Goal: Information Seeking & Learning: Learn about a topic

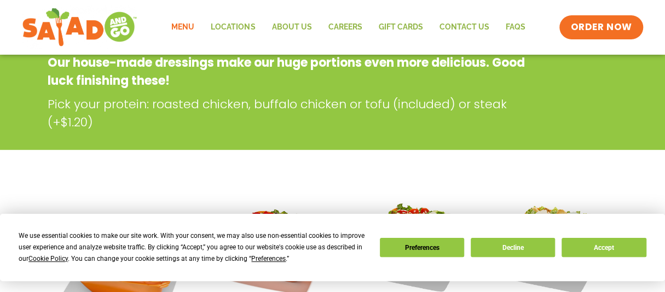
scroll to position [202, 0]
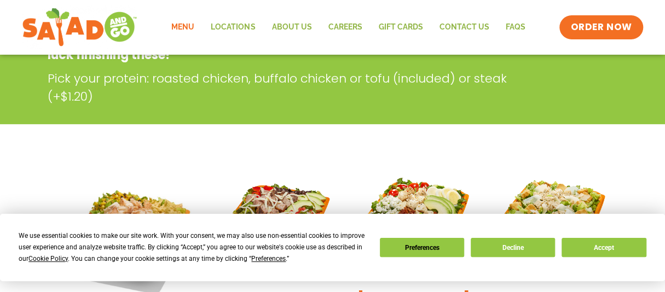
drag, startPoint x: 671, startPoint y: 35, endPoint x: 656, endPoint y: 139, distance: 105.5
click at [542, 242] on button "Decline" at bounding box center [512, 247] width 84 height 19
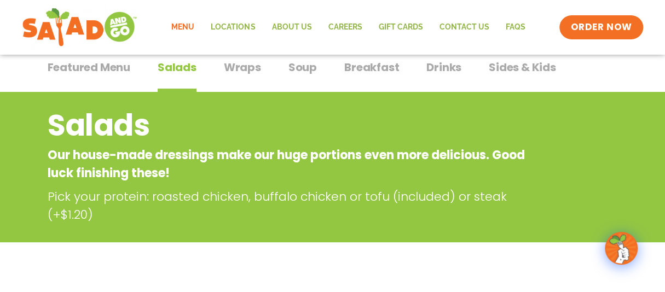
scroll to position [56, 0]
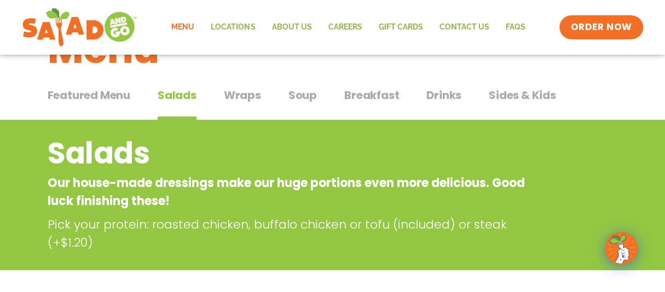
click at [369, 90] on span "Breakfast" at bounding box center [371, 95] width 55 height 16
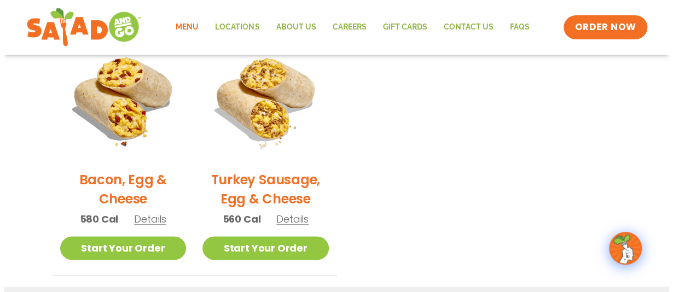
scroll to position [543, 0]
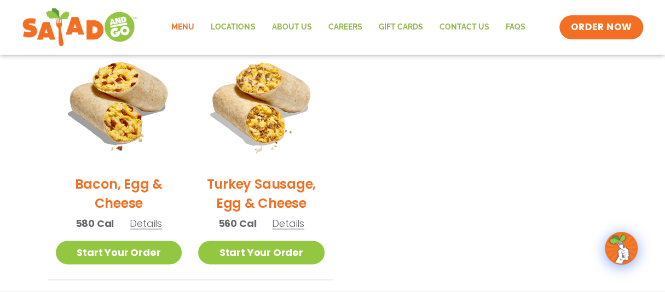
click at [127, 184] on h2 "Bacon, Egg & Cheese" at bounding box center [119, 194] width 126 height 38
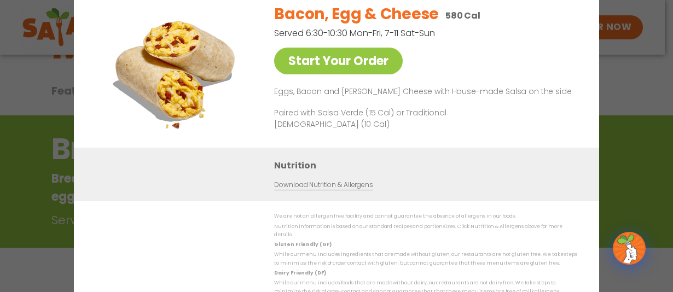
scroll to position [56, 0]
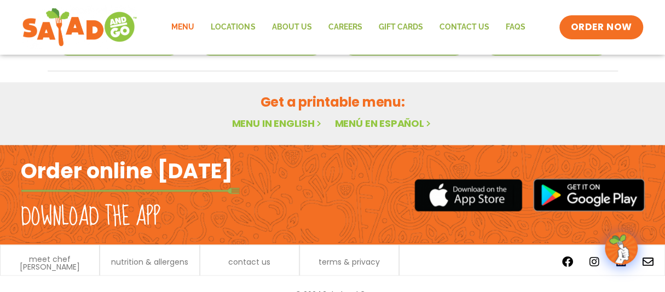
scroll to position [792, 0]
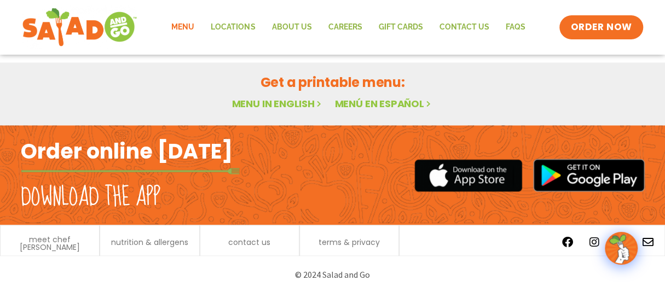
click at [184, 26] on link "Menu" at bounding box center [182, 27] width 39 height 25
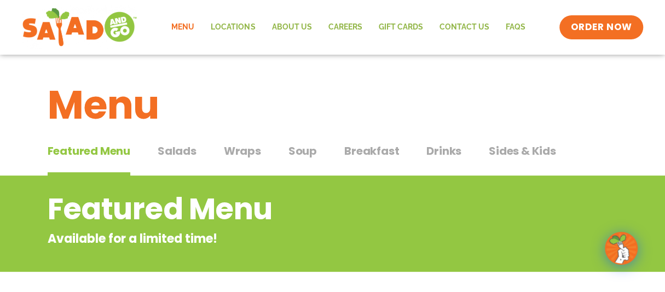
click at [383, 148] on span "Breakfast" at bounding box center [371, 151] width 55 height 16
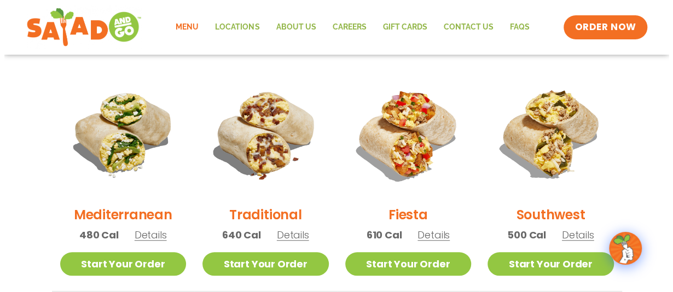
scroll to position [309, 0]
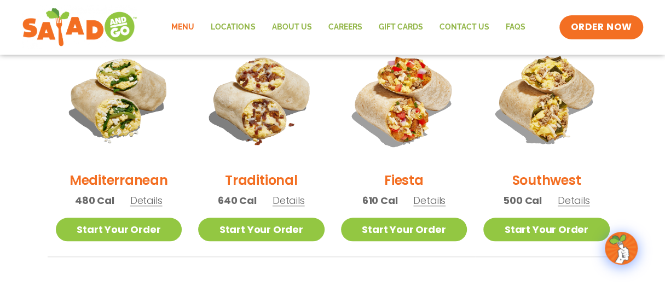
click at [423, 203] on span "Details" at bounding box center [429, 201] width 32 height 14
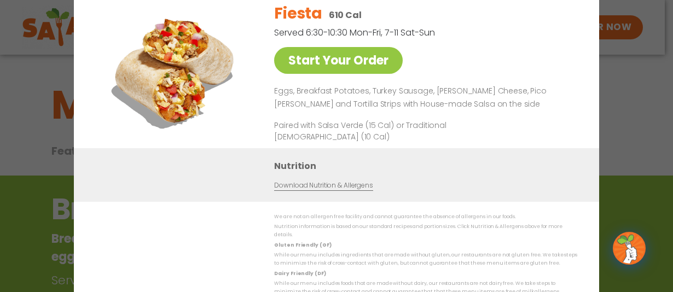
click at [623, 110] on div "Start Your Order Fiesta 610 Cal Served 6:30-10:30 Mon-Fri, 7-11 Sat-Sun Start Y…" at bounding box center [336, 146] width 673 height 292
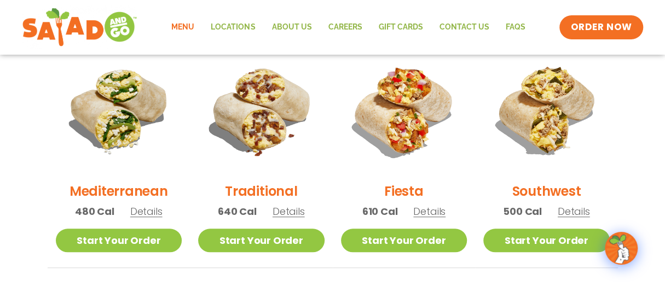
scroll to position [280, 0]
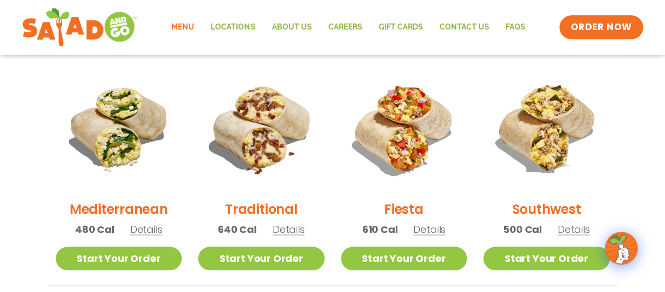
click at [576, 230] on span "Details" at bounding box center [573, 230] width 32 height 14
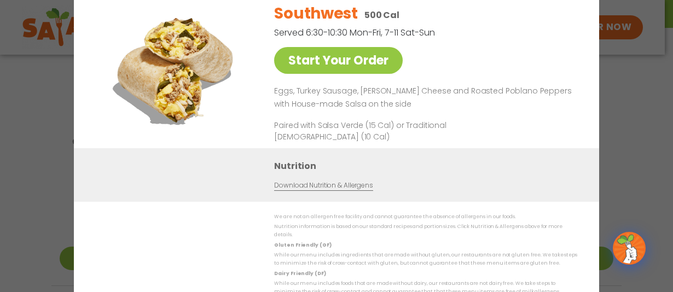
click at [628, 112] on div "Start Your Order Southwest 500 Cal Served 6:30-10:30 Mon-Fri, 7-11 Sat-Sun Star…" at bounding box center [336, 146] width 673 height 292
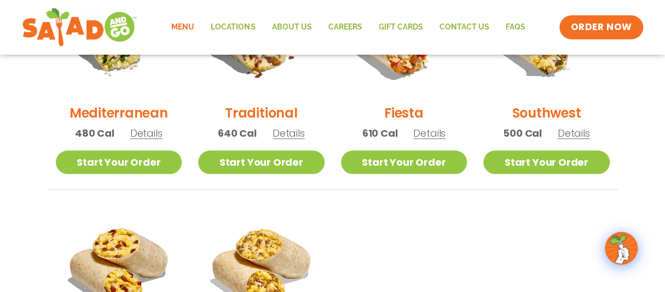
scroll to position [378, 0]
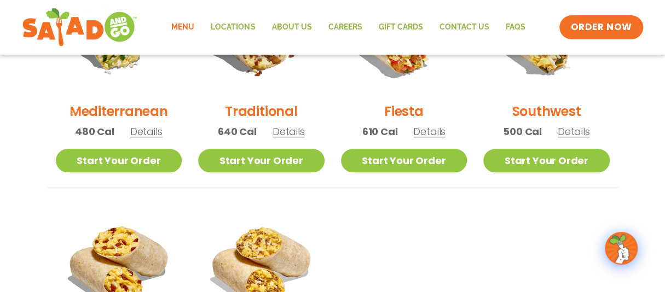
click at [284, 133] on span "Details" at bounding box center [288, 132] width 32 height 14
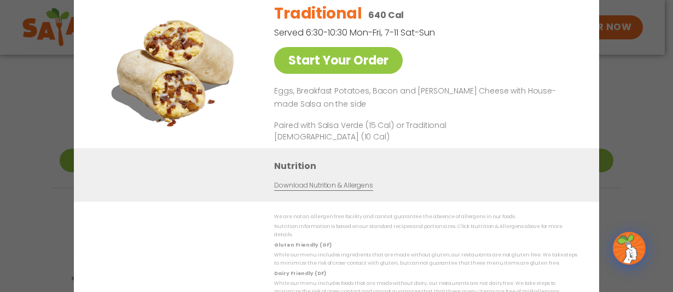
click at [652, 76] on div "Start Your Order Traditional 640 Cal Served 6:30-10:30 Mon-Fri, 7-11 Sat-Sun St…" at bounding box center [336, 146] width 673 height 292
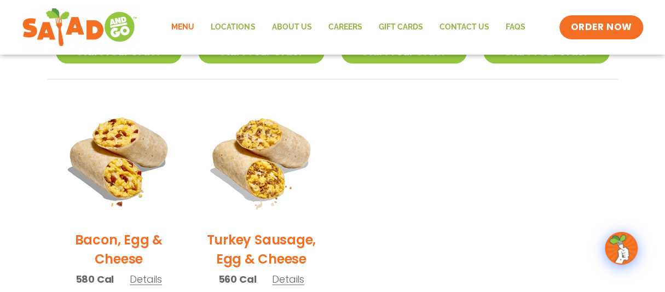
scroll to position [518, 0]
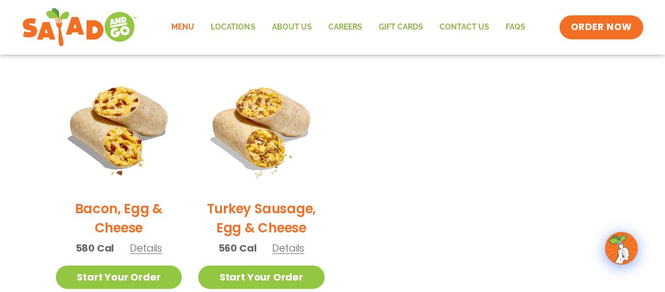
click at [277, 207] on h2 "Turkey Sausage, Egg & Cheese" at bounding box center [261, 218] width 126 height 38
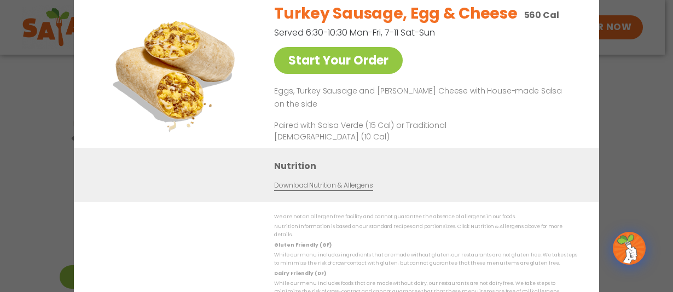
click at [613, 86] on div "Start Your Order Turkey Sausage, Egg & Cheese 560 Cal Served 6:30-10:30 Mon-Fri…" at bounding box center [336, 146] width 673 height 292
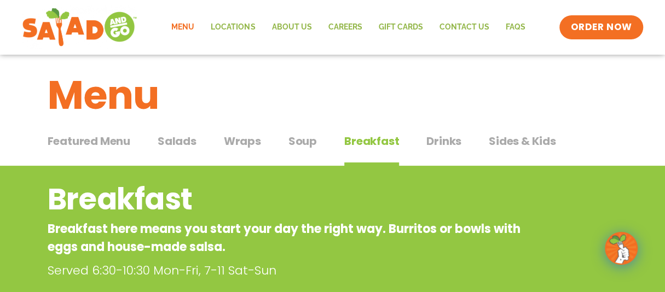
scroll to position [0, 0]
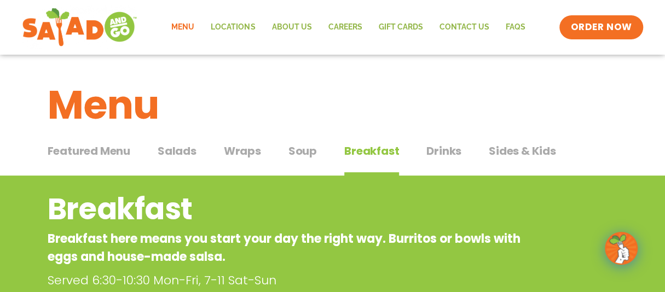
click at [101, 149] on span "Featured Menu" at bounding box center [89, 151] width 83 height 16
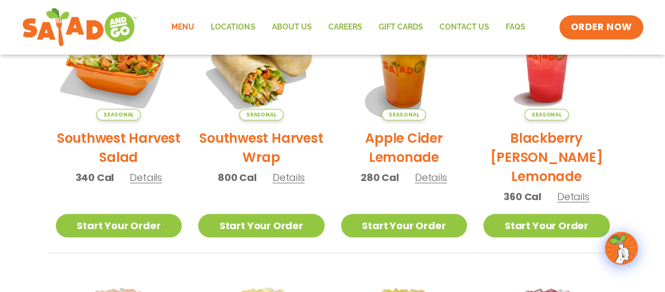
scroll to position [318, 0]
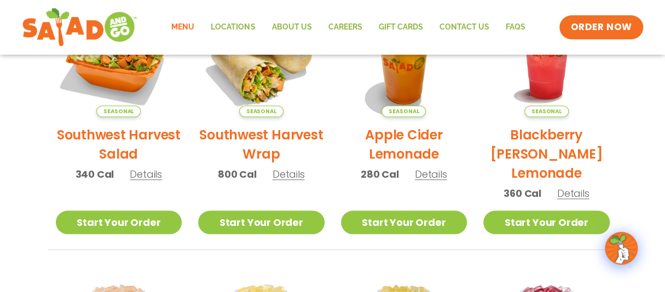
click at [289, 178] on span "Details" at bounding box center [288, 174] width 32 height 14
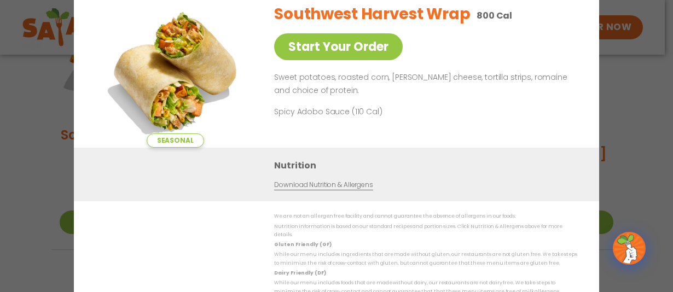
click at [644, 100] on div "Seasonal Start Your Order Southwest Harvest Wrap 800 Cal Start Your Order Sweet…" at bounding box center [336, 146] width 673 height 292
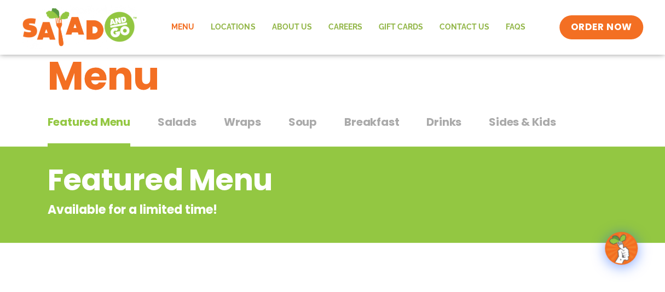
scroll to position [26, 0]
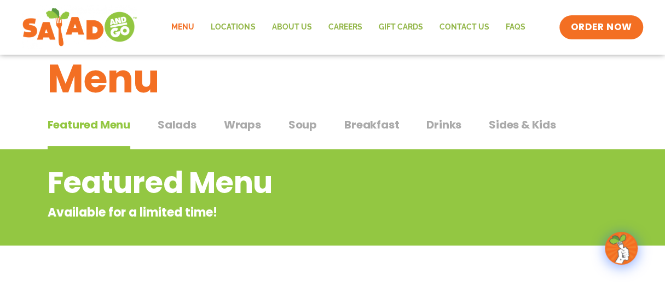
click at [181, 124] on span "Salads" at bounding box center [177, 125] width 39 height 16
